Goal: Task Accomplishment & Management: Use online tool/utility

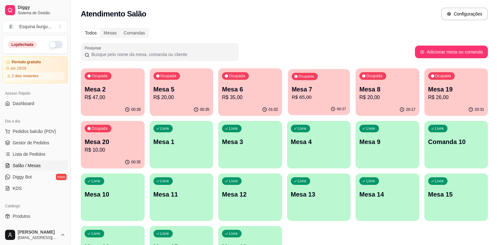
click at [318, 88] on p "Mesa 7" at bounding box center [319, 89] width 54 height 9
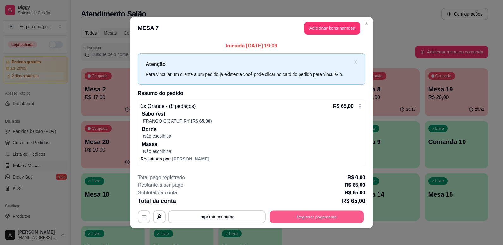
click at [321, 210] on button "Registrar pagamento" at bounding box center [317, 216] width 94 height 12
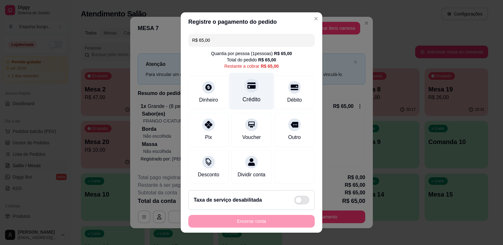
click at [252, 89] on div "Crédito" at bounding box center [251, 90] width 45 height 37
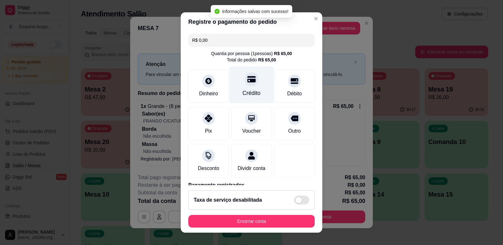
type input "R$ 0,00"
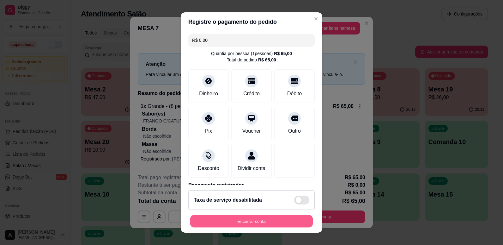
click at [285, 218] on button "Encerrar conta" at bounding box center [251, 221] width 123 height 12
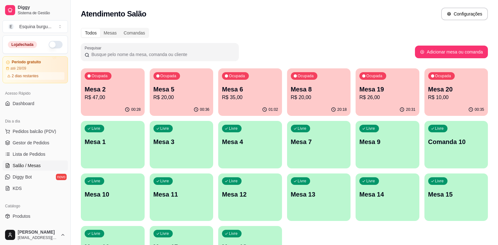
click at [107, 107] on div "00:28" at bounding box center [113, 109] width 64 height 12
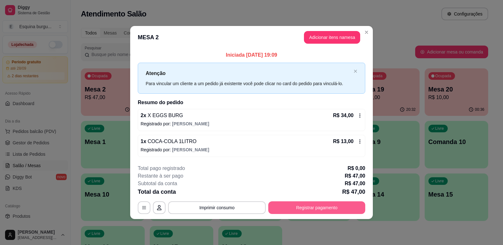
click at [304, 209] on button "Registrar pagamento" at bounding box center [316, 207] width 97 height 13
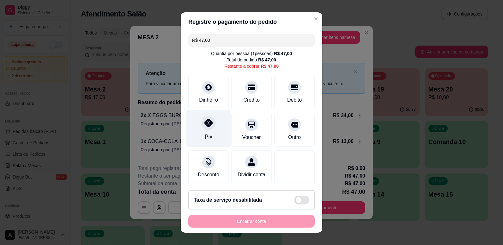
click at [205, 133] on div "Pix" at bounding box center [209, 136] width 8 height 8
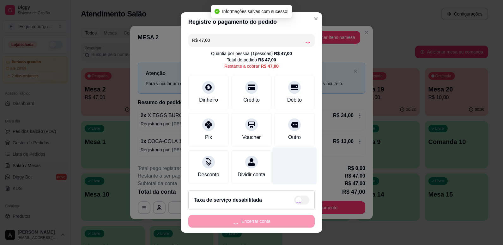
type input "R$ 0,00"
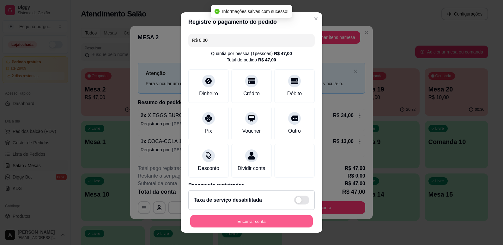
click at [277, 216] on button "Encerrar conta" at bounding box center [251, 221] width 123 height 12
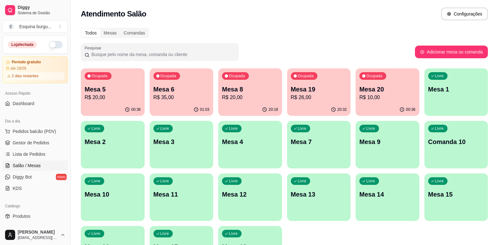
click at [270, 96] on p "R$ 20,00" at bounding box center [250, 98] width 56 height 8
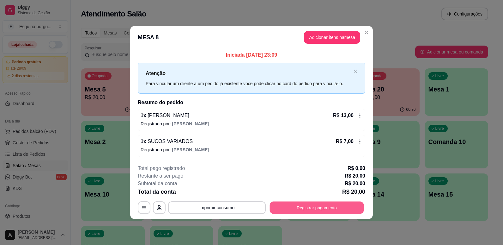
click at [355, 209] on button "Registrar pagamento" at bounding box center [317, 207] width 94 height 12
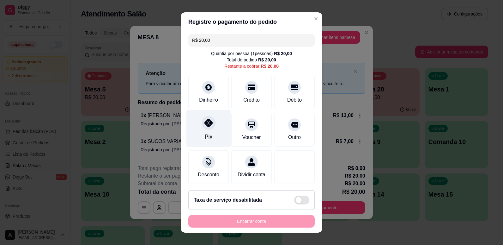
click at [215, 126] on div "Pix" at bounding box center [208, 128] width 45 height 37
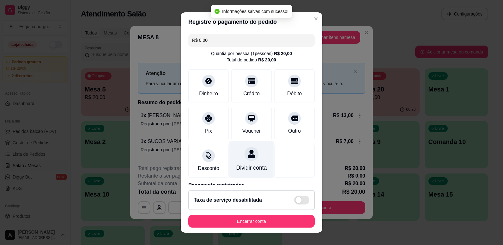
type input "R$ 0,00"
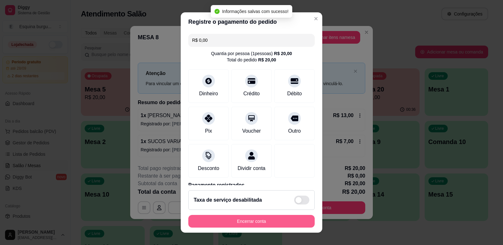
click at [271, 218] on button "Encerrar conta" at bounding box center [251, 220] width 126 height 13
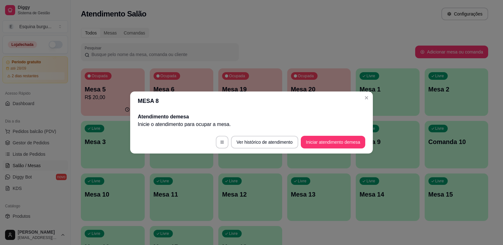
click at [365, 92] on header "MESA 8" at bounding box center [251, 100] width 243 height 19
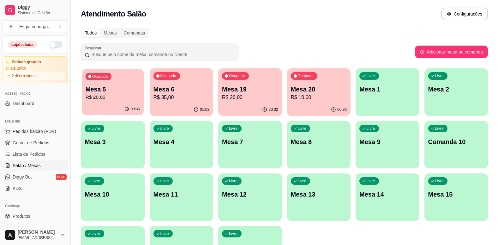
click at [120, 95] on p "R$ 20,00" at bounding box center [113, 97] width 54 height 7
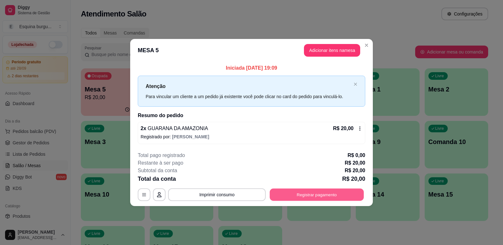
click at [326, 190] on button "Registrar pagamento" at bounding box center [317, 194] width 94 height 12
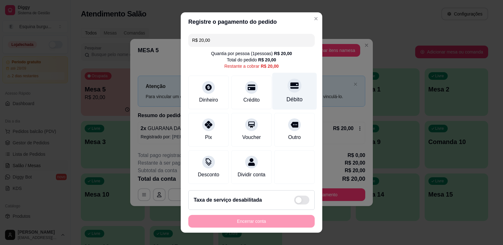
click at [287, 100] on div "Débito" at bounding box center [295, 99] width 16 height 8
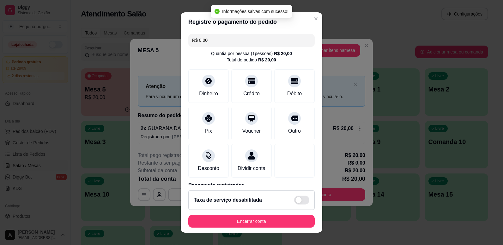
type input "R$ 0,00"
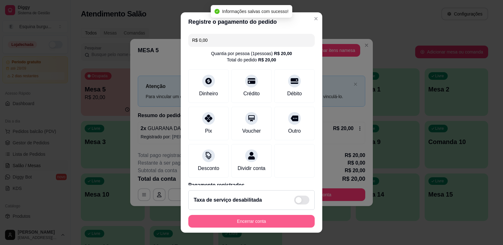
click at [266, 220] on button "Encerrar conta" at bounding box center [251, 220] width 126 height 13
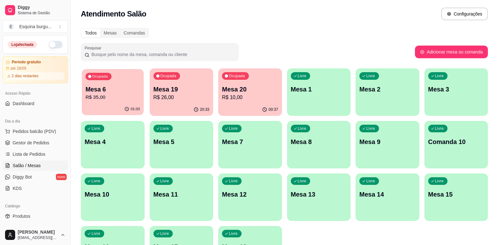
click at [123, 110] on div "01:03" at bounding box center [113, 109] width 62 height 12
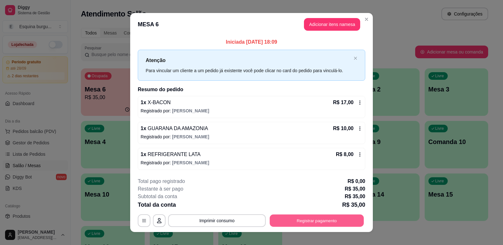
click at [327, 215] on button "Registrar pagamento" at bounding box center [317, 220] width 94 height 12
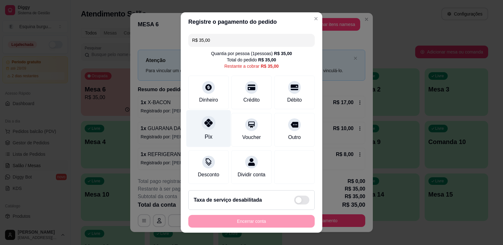
click at [213, 135] on div "Pix" at bounding box center [208, 128] width 45 height 37
type input "R$ 0,00"
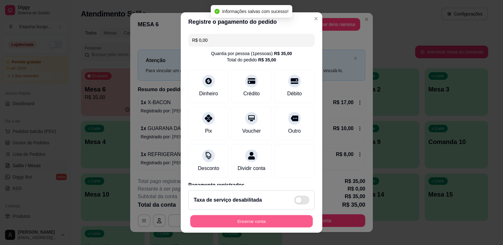
click at [239, 218] on button "Encerrar conta" at bounding box center [251, 221] width 123 height 12
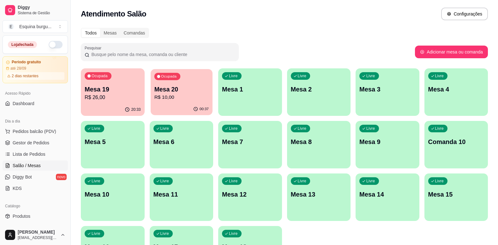
click at [183, 96] on p "R$ 10,00" at bounding box center [181, 97] width 54 height 7
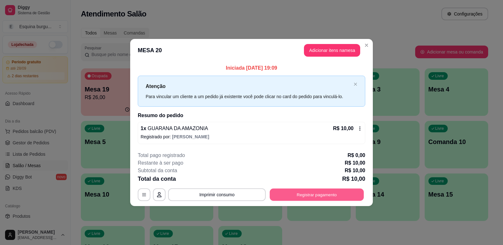
click at [322, 199] on button "Registrar pagamento" at bounding box center [317, 194] width 94 height 12
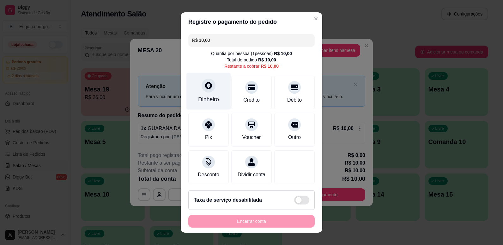
click at [208, 87] on icon at bounding box center [208, 85] width 7 height 7
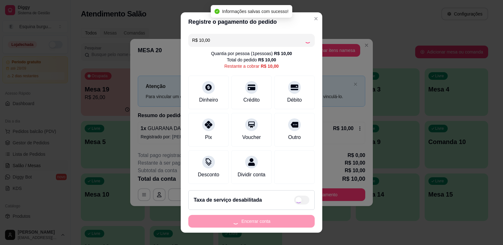
type input "R$ 0,00"
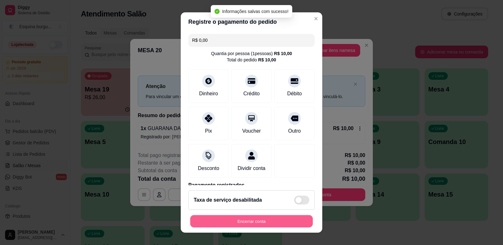
click at [281, 224] on button "Encerrar conta" at bounding box center [251, 221] width 123 height 12
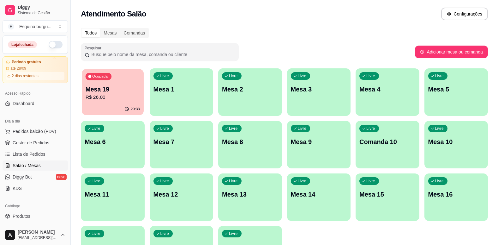
click at [112, 85] on p "Mesa 19" at bounding box center [113, 89] width 54 height 9
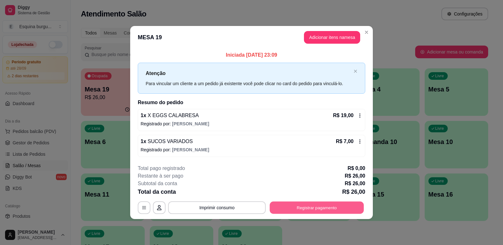
click at [310, 204] on button "Registrar pagamento" at bounding box center [317, 207] width 94 height 12
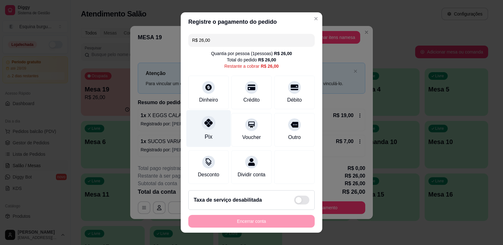
click at [213, 122] on div "Pix" at bounding box center [208, 128] width 45 height 37
type input "R$ 0,00"
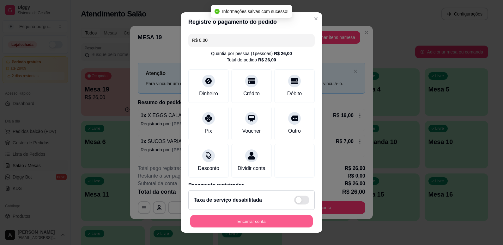
click at [251, 222] on button "Encerrar conta" at bounding box center [251, 221] width 123 height 12
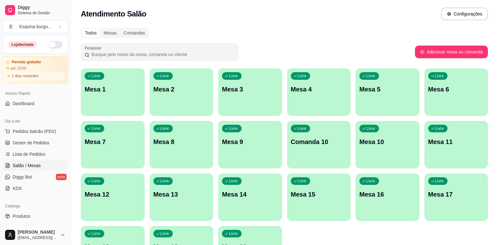
click at [51, 42] on button "button" at bounding box center [56, 45] width 14 height 8
